Goal: Task Accomplishment & Management: Manage account settings

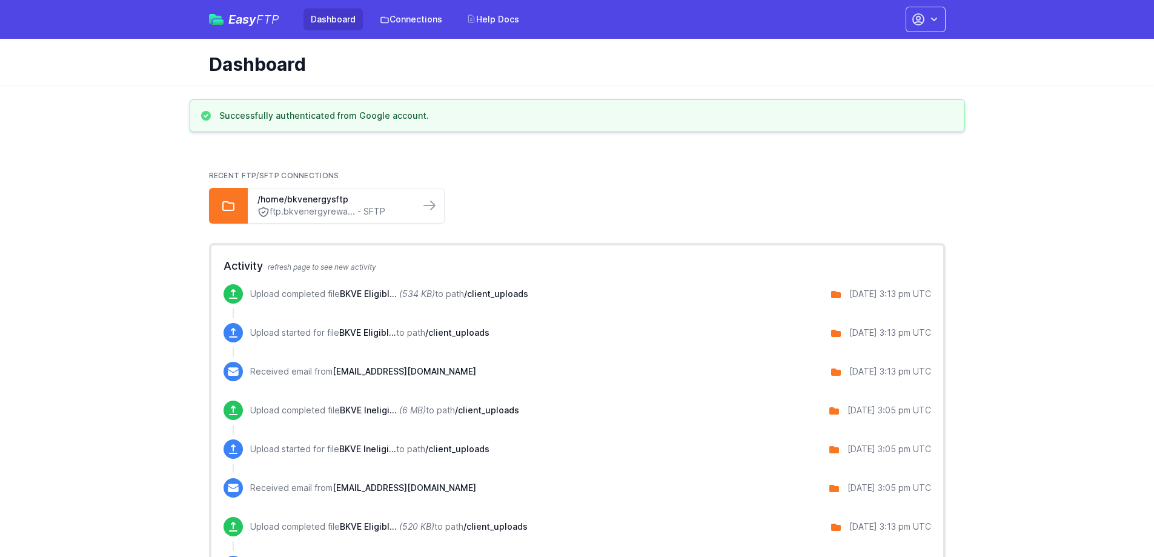
click at [834, 25] on div "Easy FTP Dashboard Connections Help Docs Account Settings Your Profile Contact …" at bounding box center [577, 19] width 737 height 39
click at [913, 19] on icon "button" at bounding box center [918, 19] width 11 height 11
click at [830, 41] on link "Account Settings" at bounding box center [888, 50] width 116 height 22
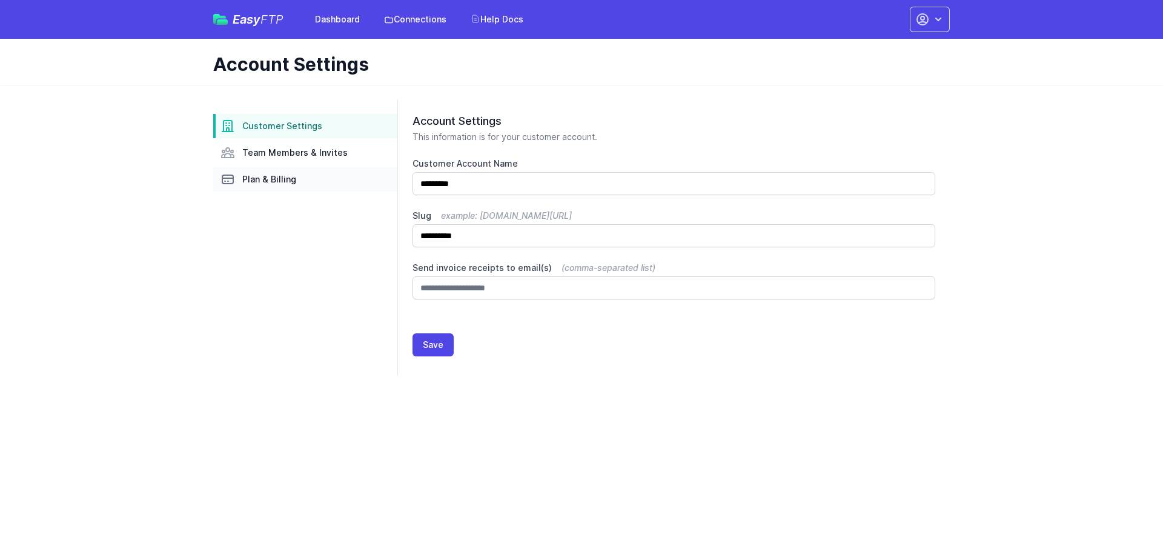
click at [350, 167] on link "Plan & Billing" at bounding box center [305, 179] width 184 height 24
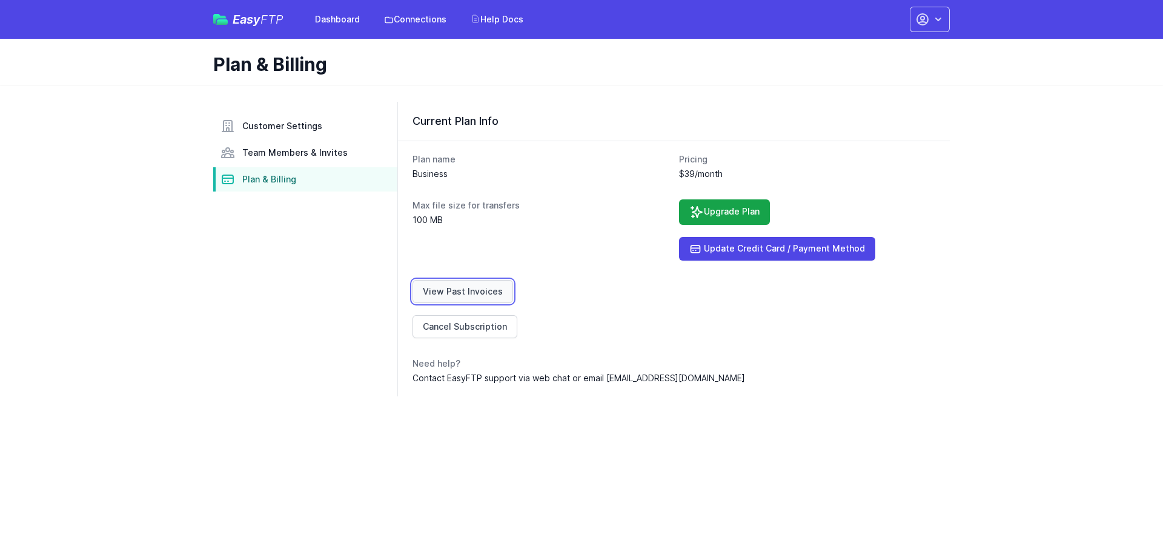
click at [501, 280] on link "View Past Invoices" at bounding box center [463, 291] width 101 height 23
